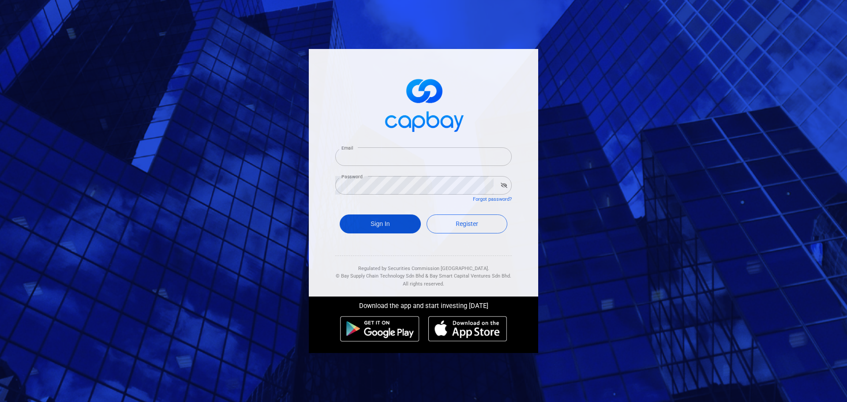
type input "[EMAIL_ADDRESS][DOMAIN_NAME]"
click at [378, 228] on button "Sign In" at bounding box center [380, 223] width 81 height 19
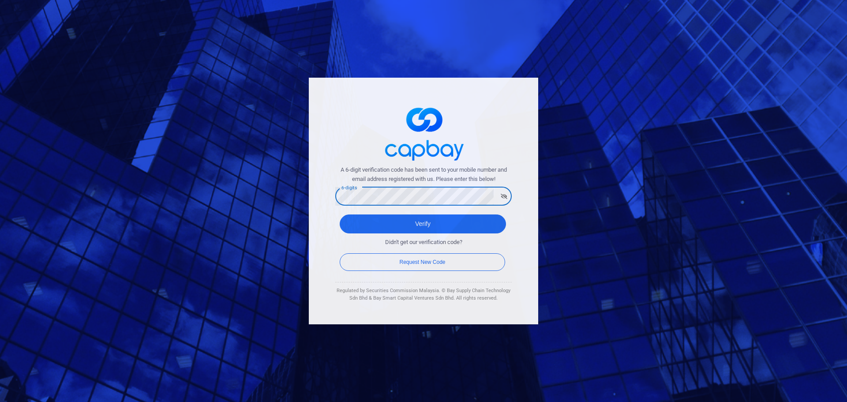
click at [340, 214] on button "Verify" at bounding box center [423, 223] width 166 height 19
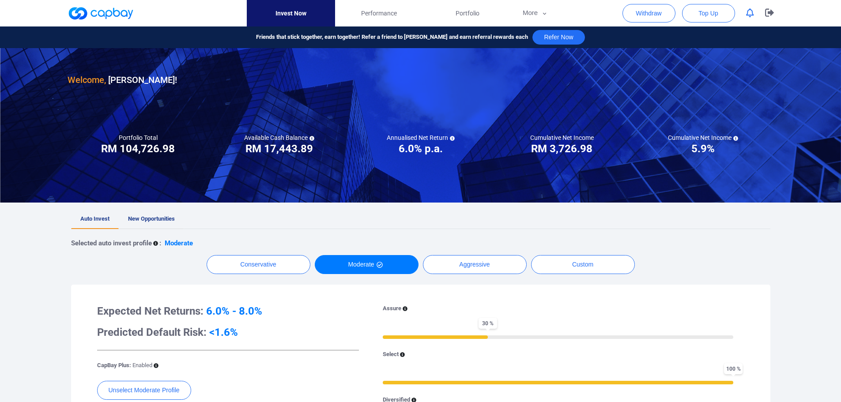
click at [160, 216] on span "New Opportunities" at bounding box center [151, 218] width 47 height 7
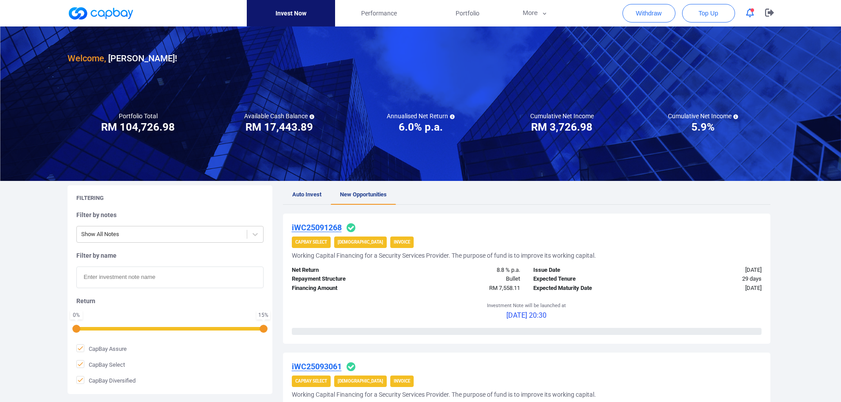
click at [326, 228] on u "iWC25091268" at bounding box center [317, 227] width 50 height 9
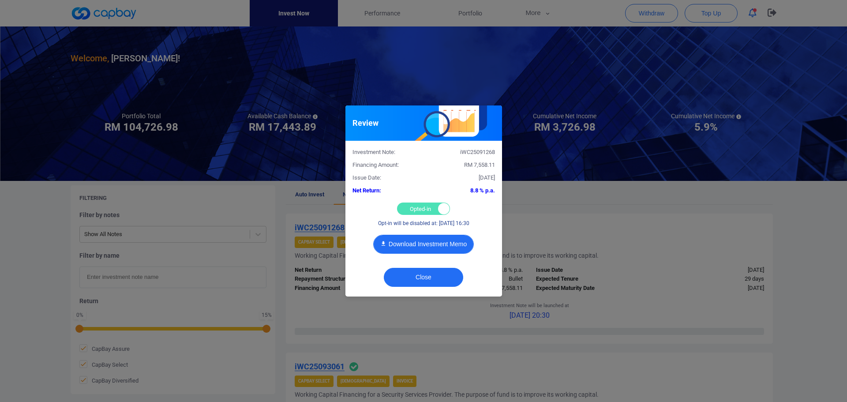
click at [424, 241] on button "Download Investment Memo" at bounding box center [423, 244] width 101 height 19
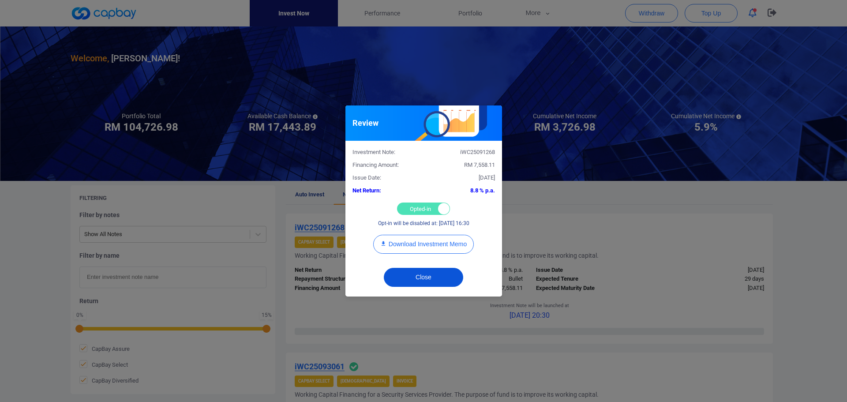
click at [435, 281] on button "Close" at bounding box center [423, 277] width 79 height 19
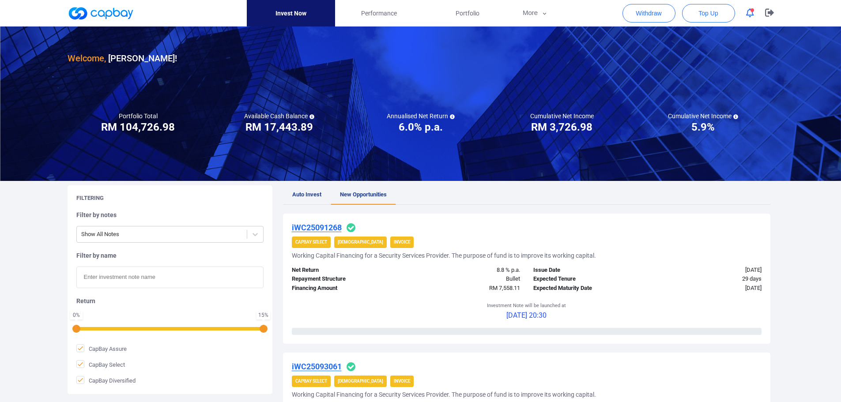
click at [750, 14] on icon "button" at bounding box center [750, 12] width 8 height 9
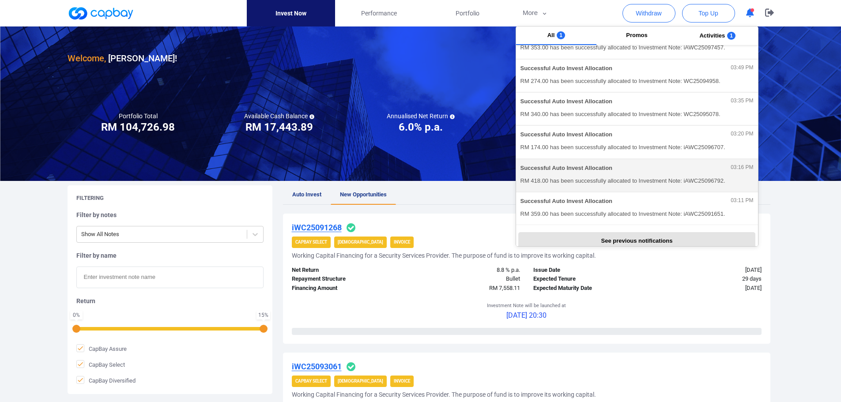
scroll to position [198, 0]
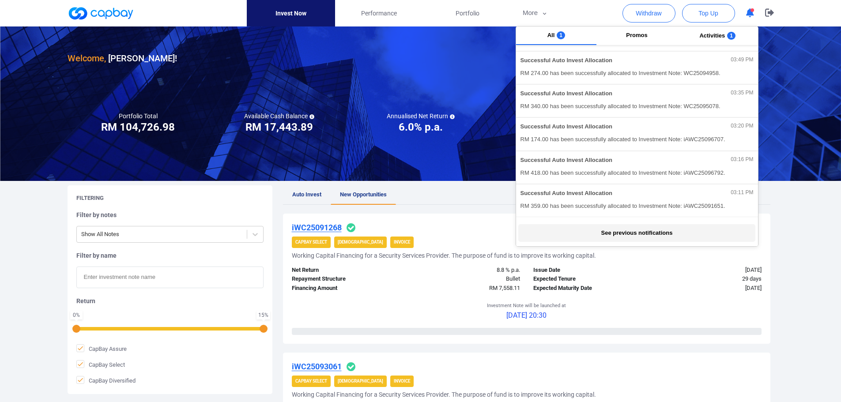
click at [642, 232] on button "See previous notifications" at bounding box center [636, 233] width 237 height 18
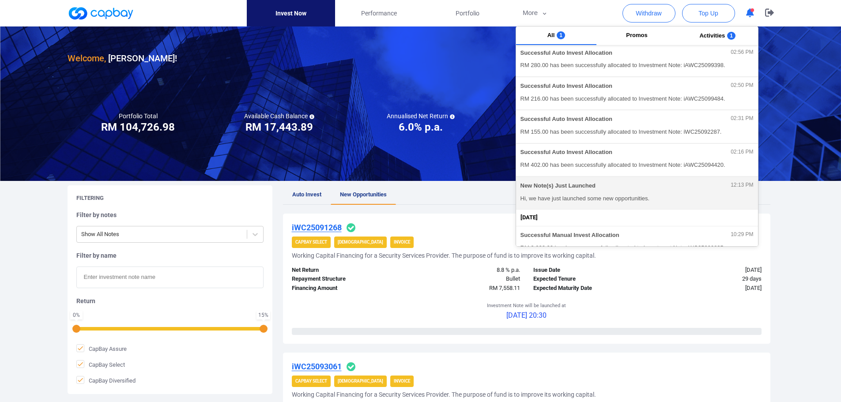
scroll to position [419, 0]
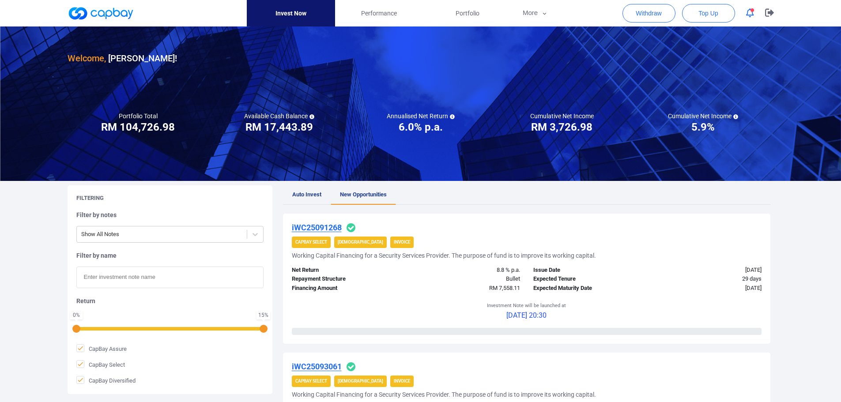
click at [748, 12] on icon "button" at bounding box center [750, 12] width 8 height 9
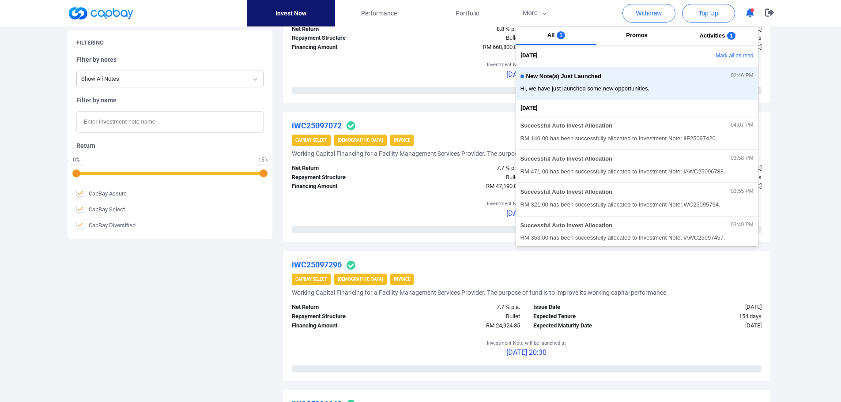
scroll to position [1235, 0]
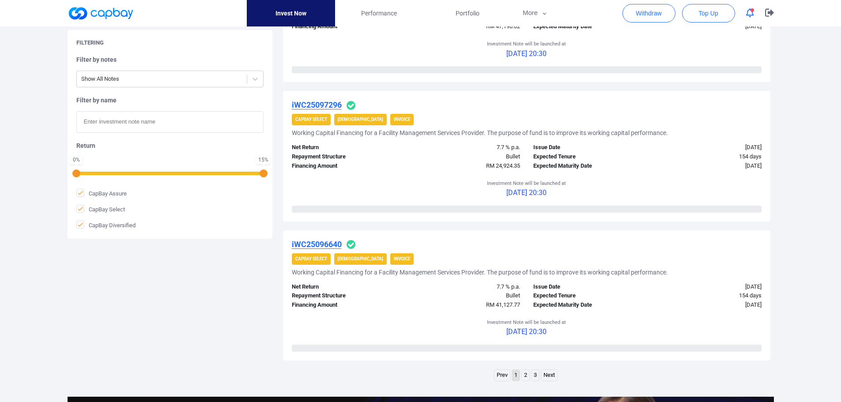
click at [526, 377] on link "2" at bounding box center [526, 375] width 8 height 11
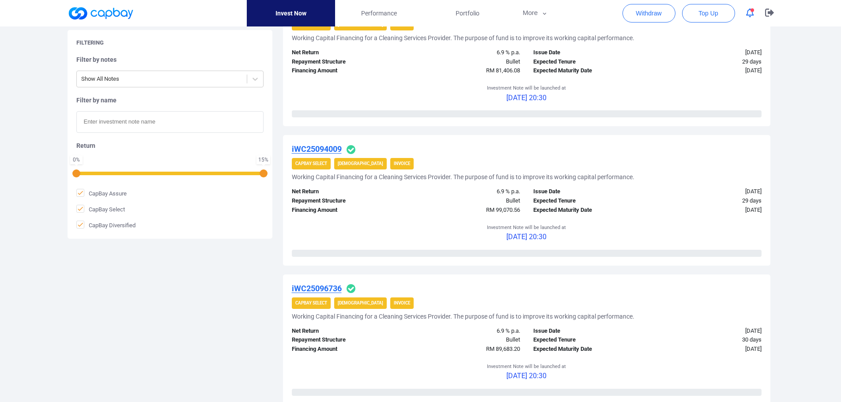
scroll to position [1412, 0]
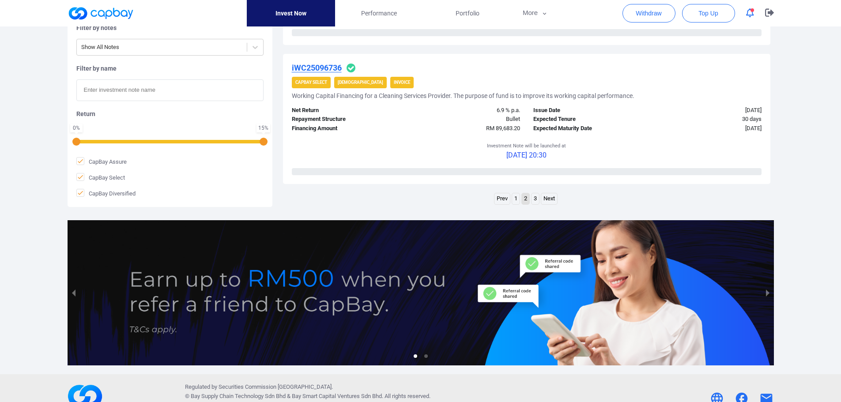
click at [534, 199] on link "3" at bounding box center [535, 198] width 8 height 11
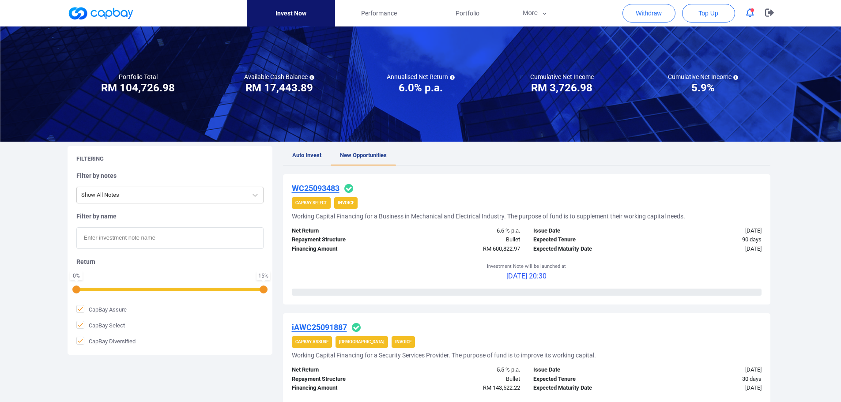
scroll to position [0, 0]
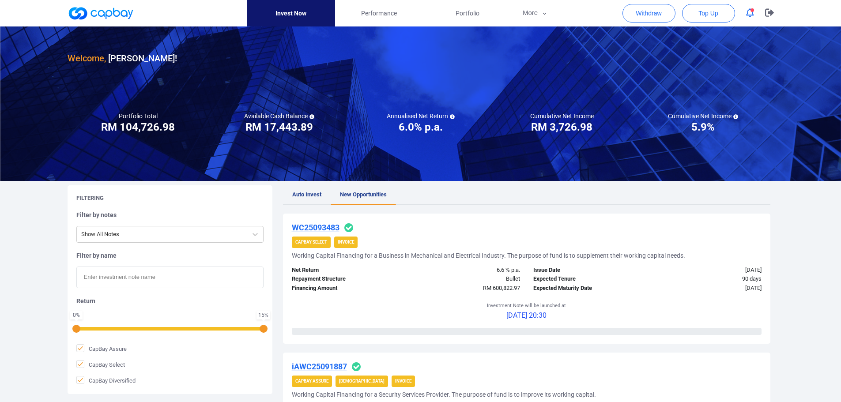
click at [322, 224] on u "WC25093483" at bounding box center [316, 227] width 48 height 9
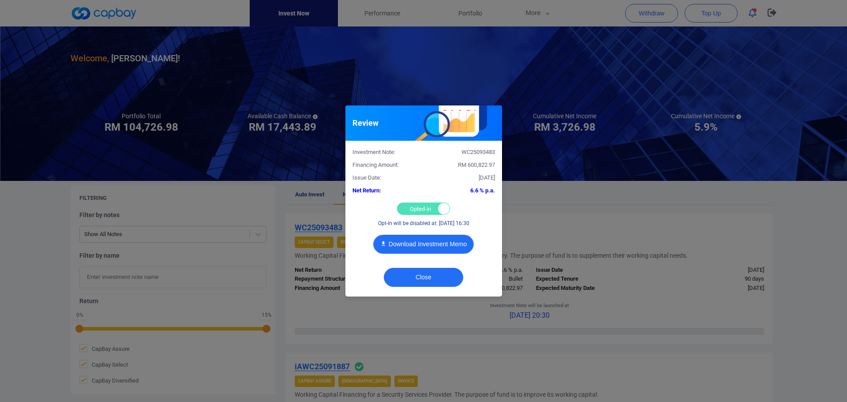
click at [428, 247] on button "Download Investment Memo" at bounding box center [423, 244] width 101 height 19
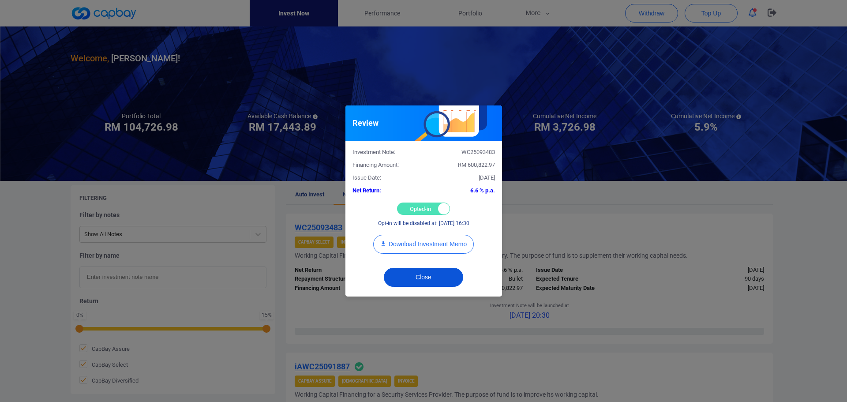
click at [441, 279] on button "Close" at bounding box center [423, 277] width 79 height 19
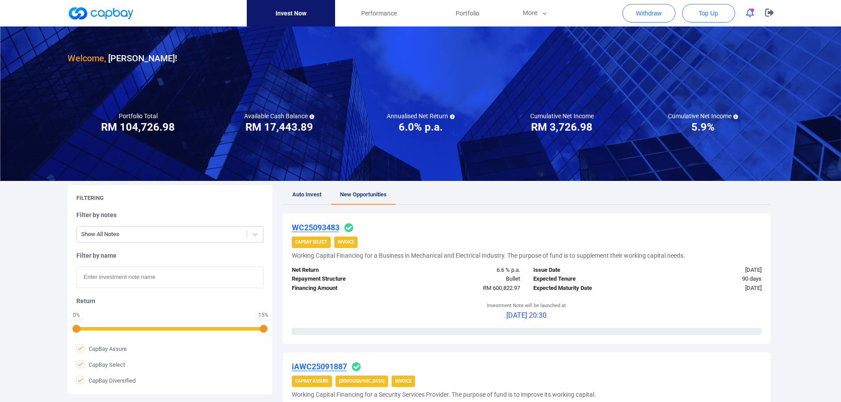
click at [116, 13] on link at bounding box center [101, 13] width 66 height 14
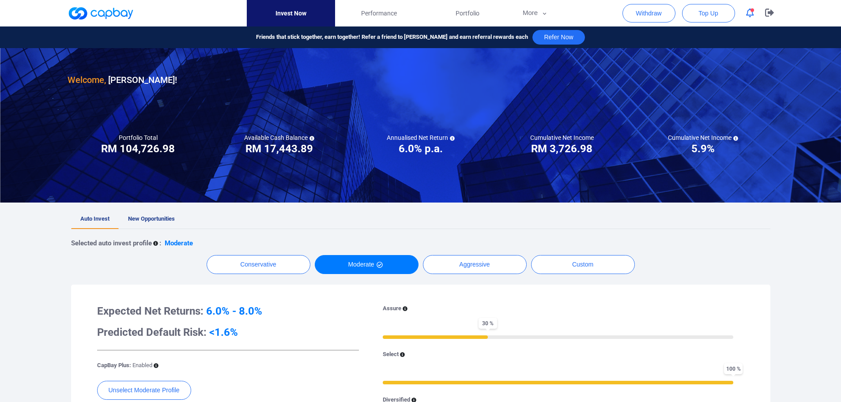
click at [104, 9] on link at bounding box center [101, 13] width 66 height 14
click at [98, 11] on link at bounding box center [101, 13] width 66 height 14
click at [135, 212] on link "New Opportunities" at bounding box center [151, 219] width 65 height 19
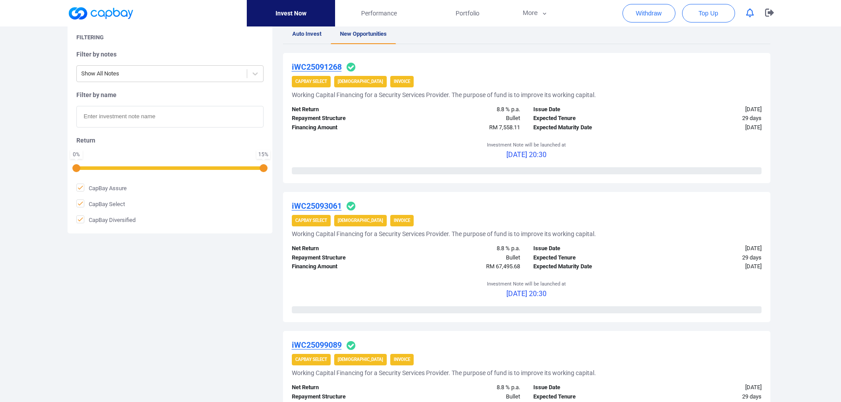
scroll to position [176, 0]
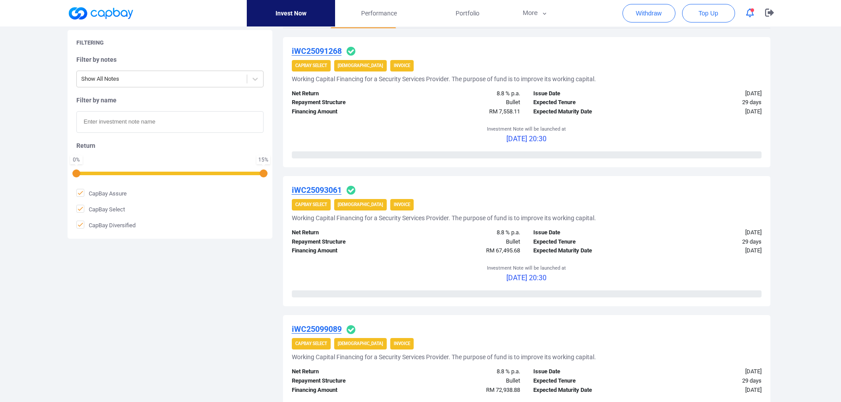
click at [326, 51] on u "iWC25091268" at bounding box center [317, 50] width 50 height 9
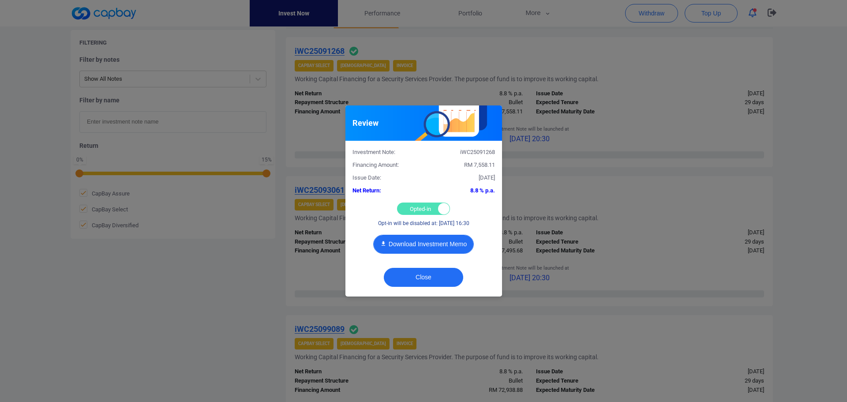
click at [413, 250] on button "Download Investment Memo" at bounding box center [423, 244] width 101 height 19
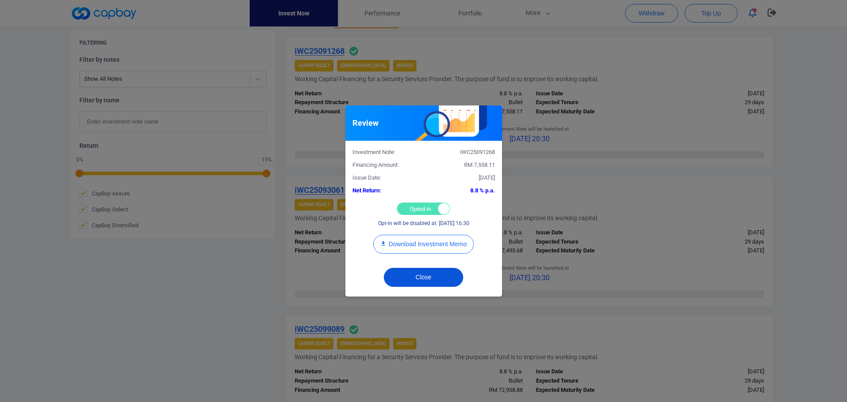
click at [434, 281] on button "Close" at bounding box center [423, 277] width 79 height 19
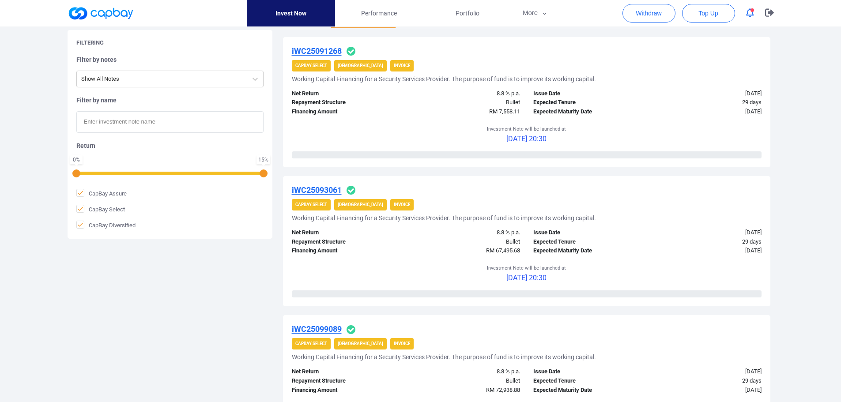
click at [320, 187] on u "iWC25093061" at bounding box center [317, 189] width 50 height 9
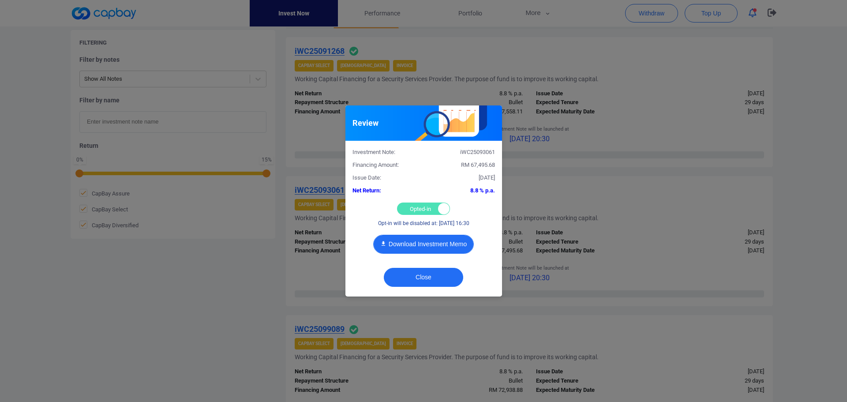
click at [409, 237] on button "Download Investment Memo" at bounding box center [423, 244] width 101 height 19
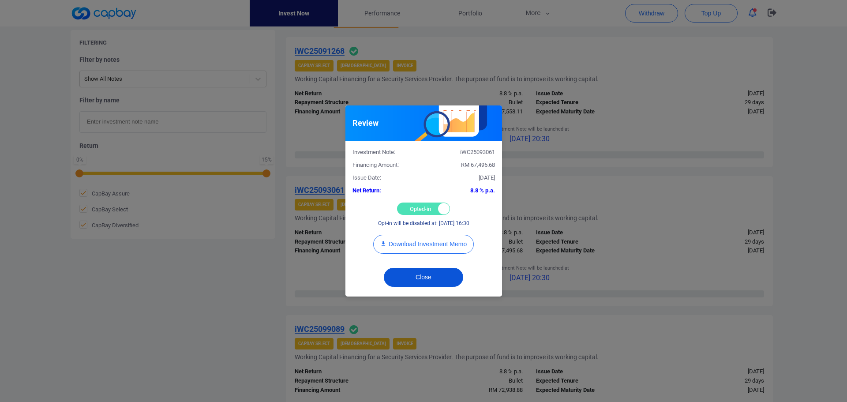
click at [426, 281] on button "Close" at bounding box center [423, 277] width 79 height 19
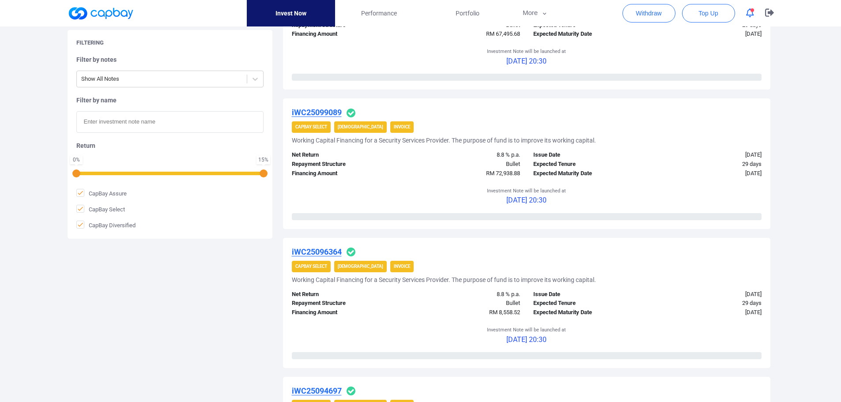
scroll to position [397, 0]
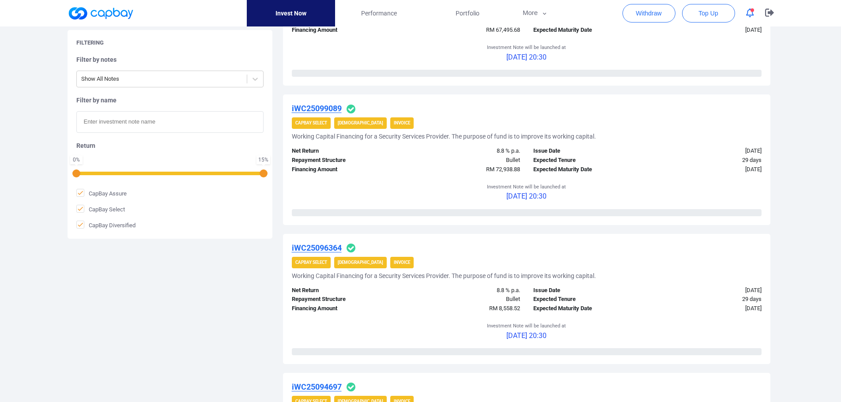
click at [314, 108] on u "iWC25099089" at bounding box center [317, 108] width 50 height 9
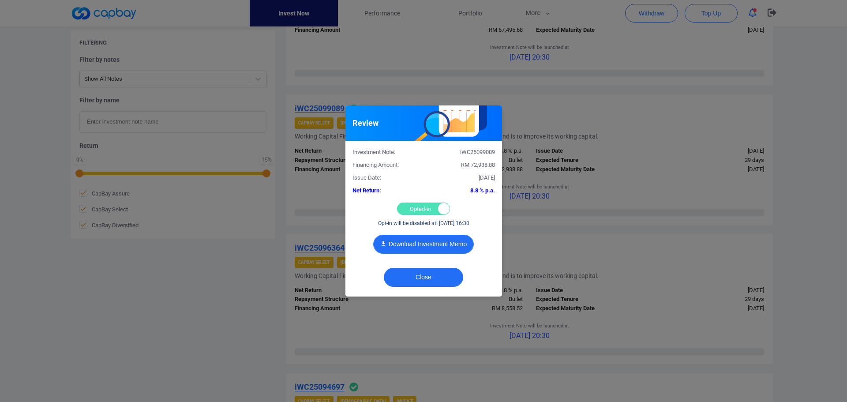
click at [411, 242] on button "Download Investment Memo" at bounding box center [423, 244] width 101 height 19
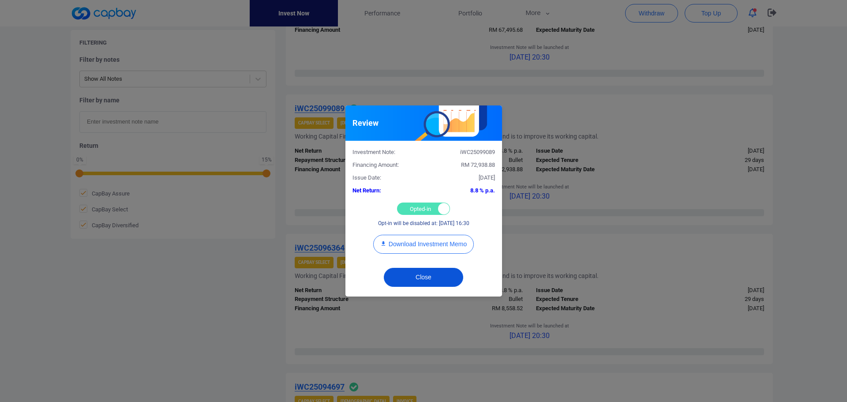
click at [422, 280] on button "Close" at bounding box center [423, 277] width 79 height 19
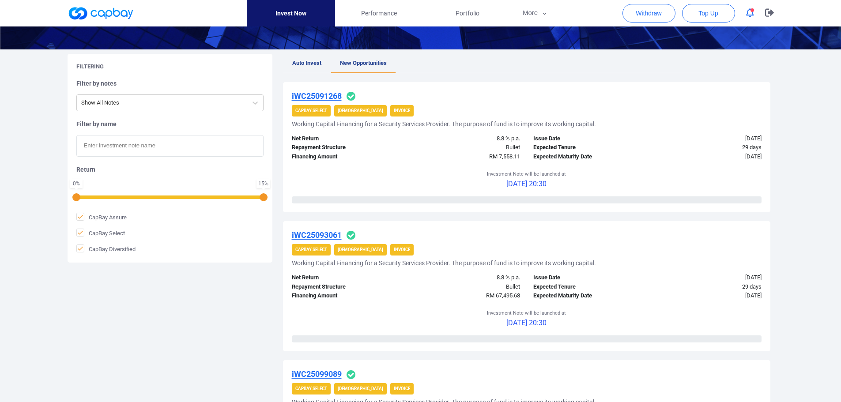
scroll to position [221, 0]
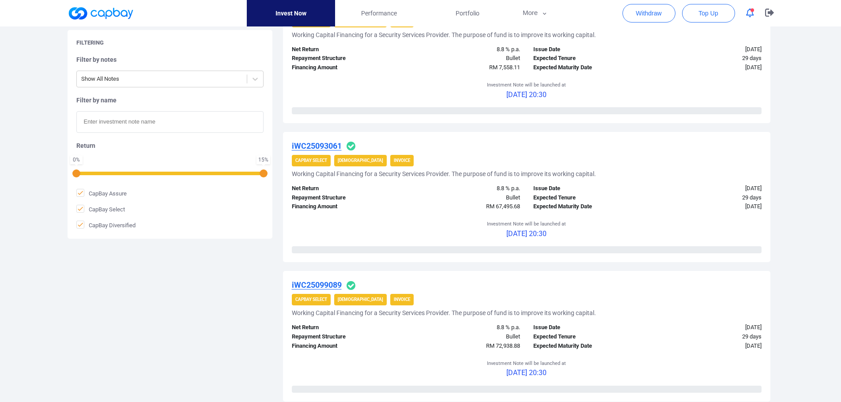
click at [313, 142] on u "iWC25093061" at bounding box center [317, 145] width 50 height 9
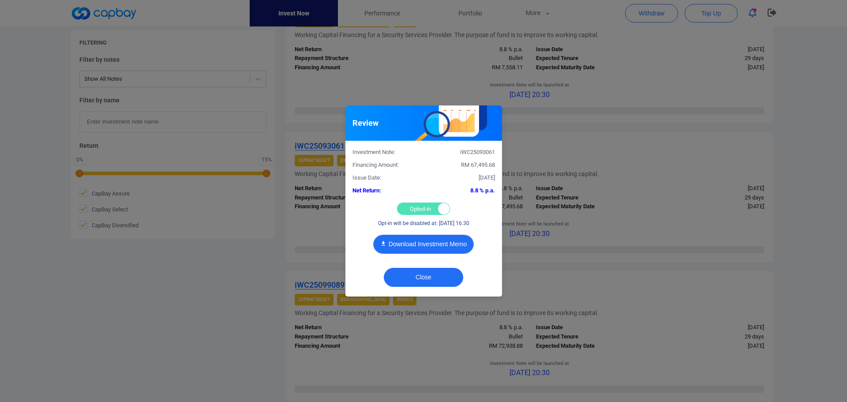
click at [419, 246] on button "Download Investment Memo" at bounding box center [423, 244] width 101 height 19
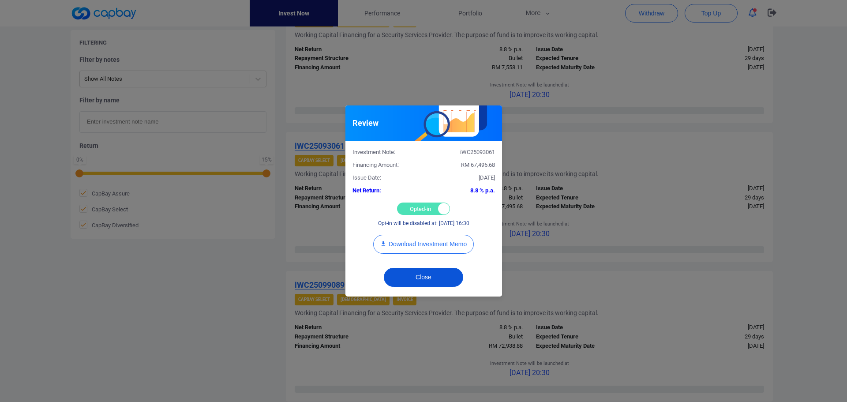
click at [449, 275] on button "Close" at bounding box center [423, 277] width 79 height 19
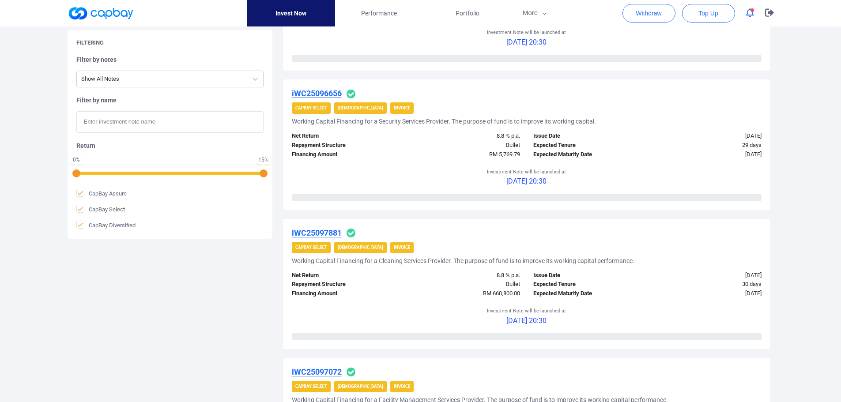
scroll to position [838, 0]
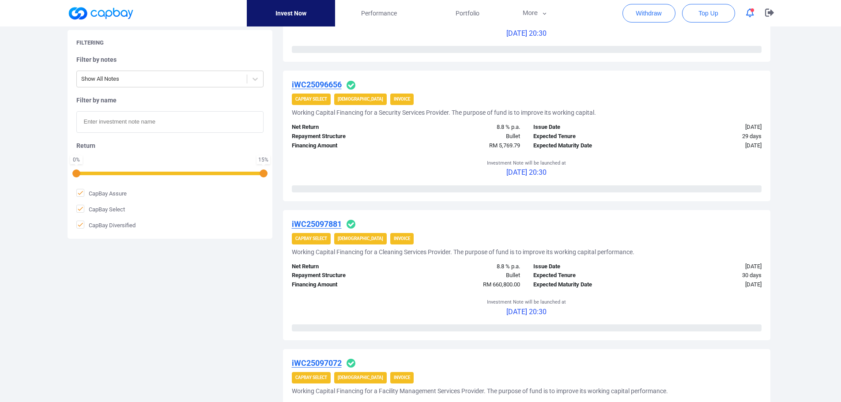
click at [314, 222] on u "iWC25097881" at bounding box center [317, 223] width 50 height 9
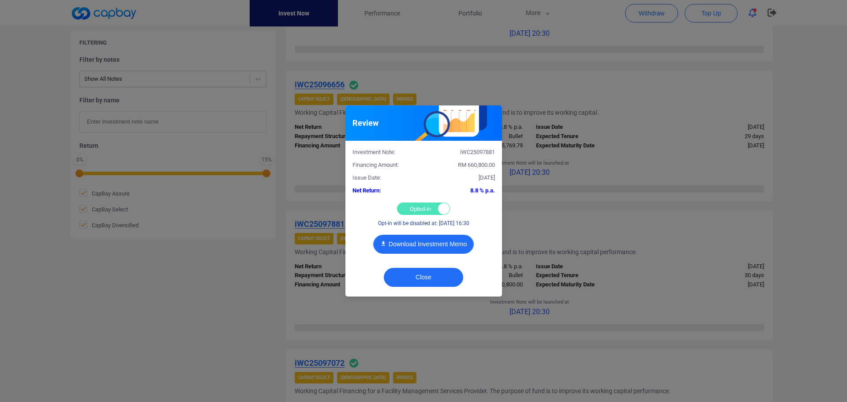
click at [425, 247] on button "Download Investment Memo" at bounding box center [423, 244] width 101 height 19
click at [441, 241] on button "Download Investment Memo" at bounding box center [423, 244] width 101 height 19
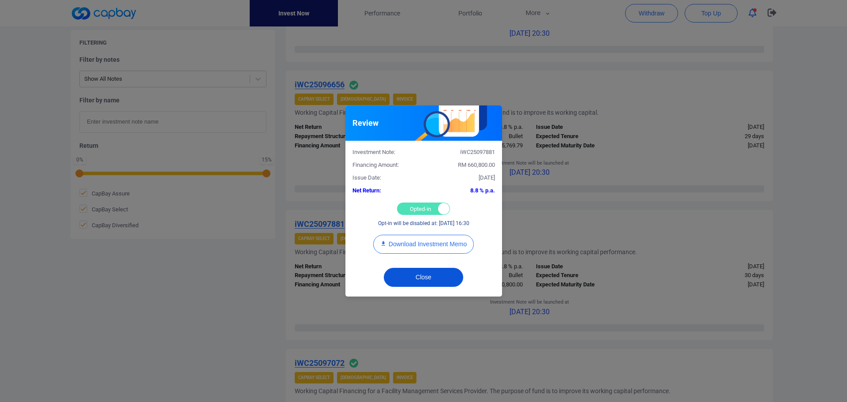
click at [436, 280] on button "Close" at bounding box center [423, 277] width 79 height 19
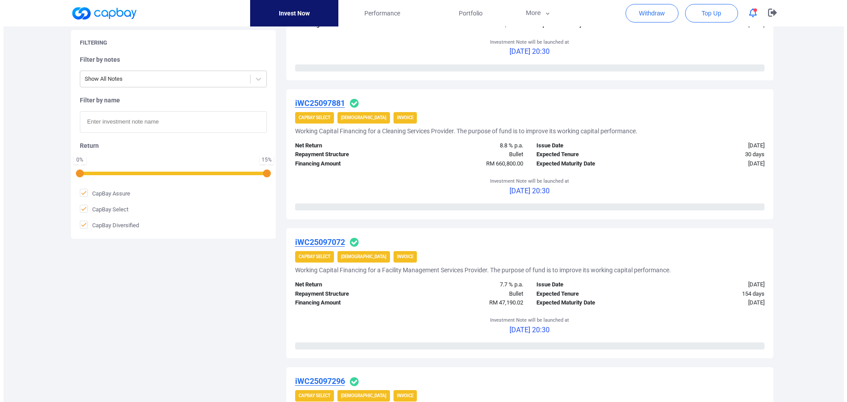
scroll to position [971, 0]
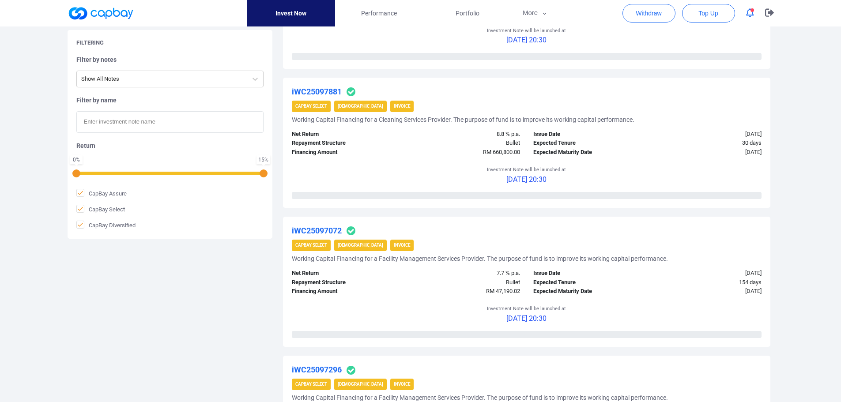
click at [323, 231] on u "iWC25097072" at bounding box center [317, 230] width 50 height 9
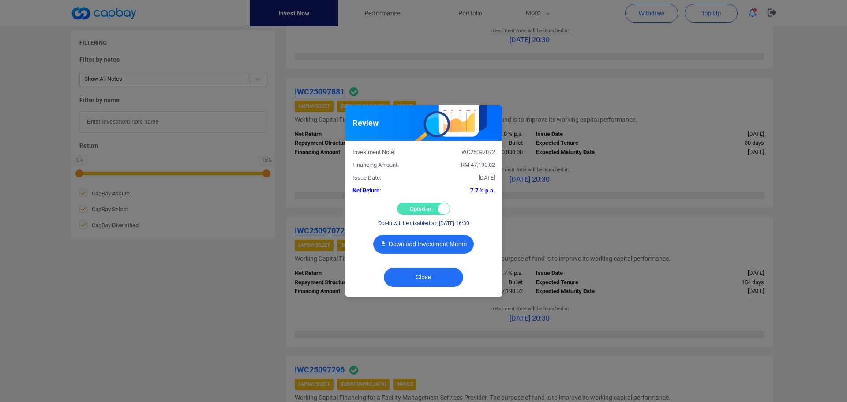
click at [437, 242] on button "Download Investment Memo" at bounding box center [423, 244] width 101 height 19
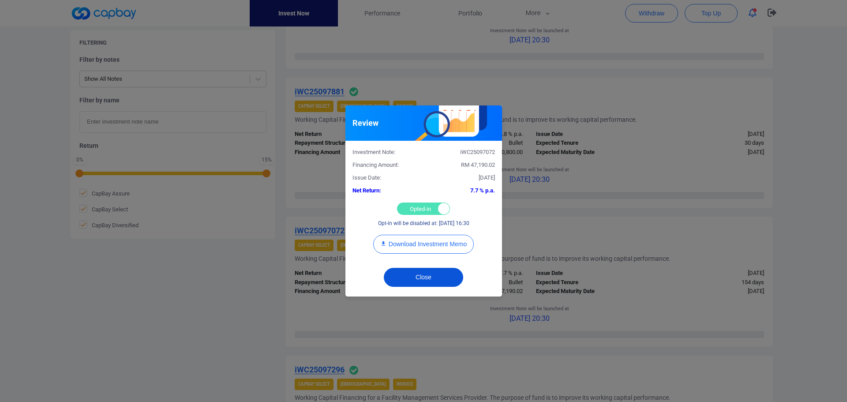
click at [431, 281] on button "Close" at bounding box center [423, 277] width 79 height 19
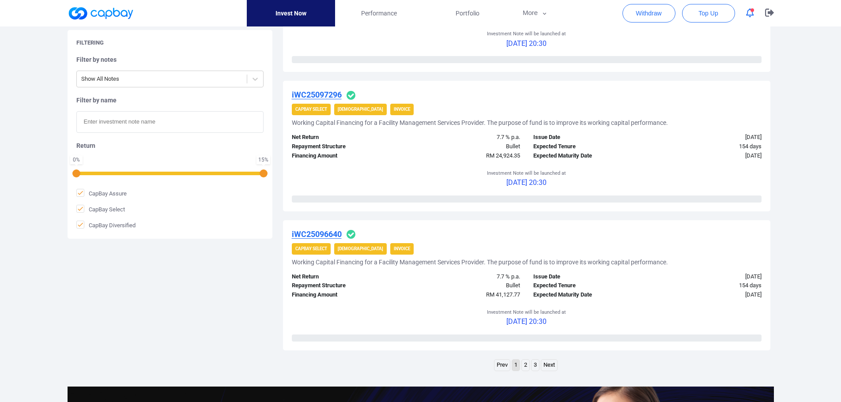
scroll to position [1368, 0]
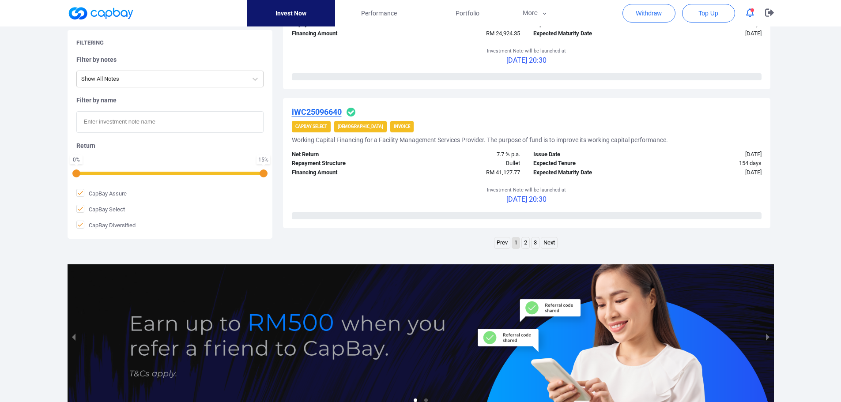
click at [523, 240] on link "2" at bounding box center [526, 242] width 8 height 11
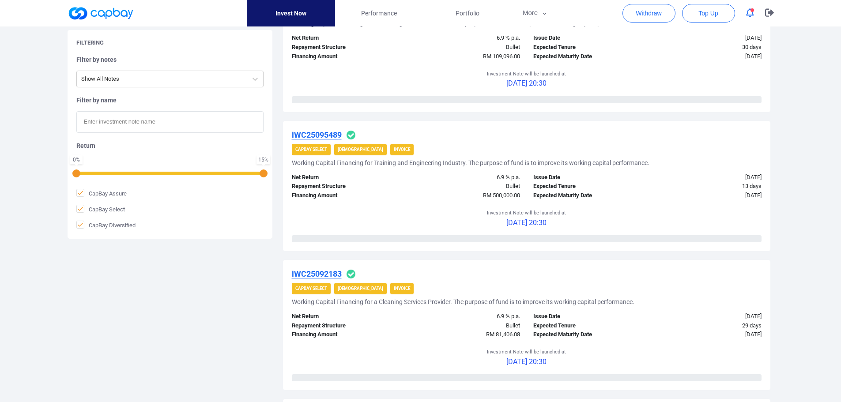
scroll to position [927, 0]
click at [754, 13] on button "button" at bounding box center [749, 13] width 17 height 14
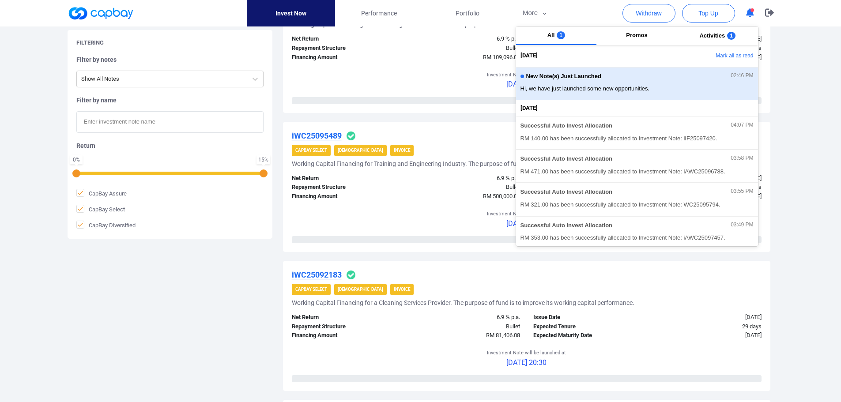
click at [656, 83] on div "New Note(s) Just Launched 02:46 PM Hi, we have just launched some new opportuni…" at bounding box center [636, 83] width 233 height 23
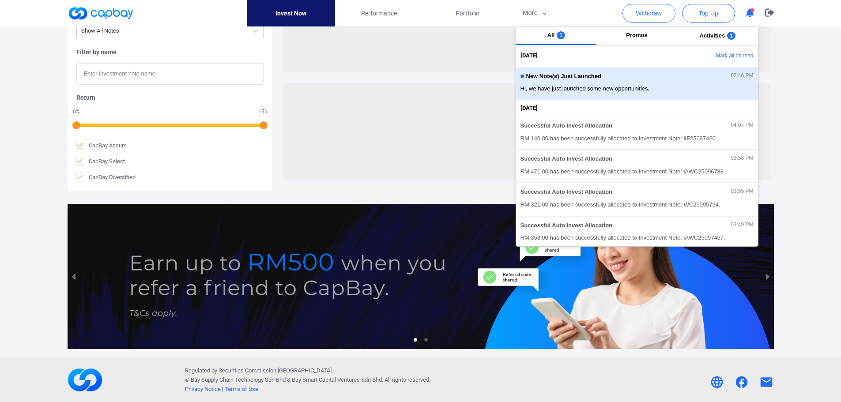
scroll to position [346, 0]
